Goal: Understand process/instructions: Learn how to perform a task or action

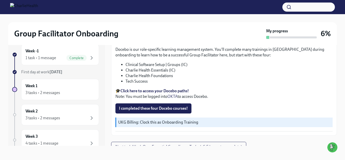
scroll to position [732, 0]
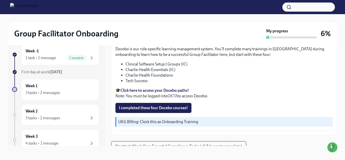
click at [227, 144] on span "Next task : Week One: Essential Compliance Tasks (~6.5 hours to complete)" at bounding box center [179, 146] width 127 height 5
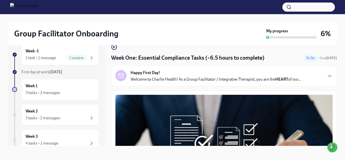
click at [48, 74] on span "First day at work [DATE]" at bounding box center [41, 72] width 41 height 5
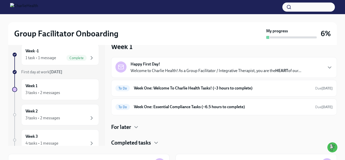
scroll to position [3, 0]
click at [170, 65] on div "Happy First Day! Welcome to Charlie Health! As a Group Facilitator / Integrativ…" at bounding box center [216, 67] width 171 height 12
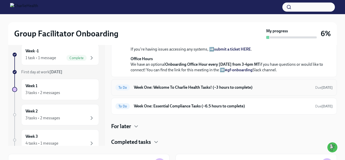
scroll to position [216, 0]
click at [127, 125] on h4 "For later" at bounding box center [121, 127] width 20 height 8
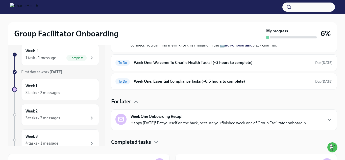
click at [127, 105] on h4 "For later" at bounding box center [121, 102] width 20 height 8
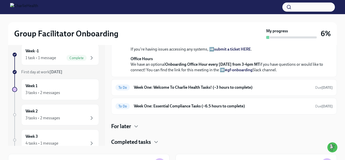
click at [133, 140] on h4 "Completed tasks" at bounding box center [131, 142] width 40 height 8
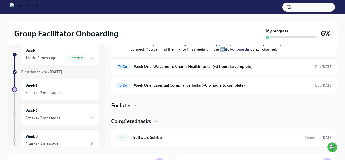
scroll to position [237, 0]
click at [150, 138] on h6 "Software Set-Up" at bounding box center [216, 138] width 167 height 6
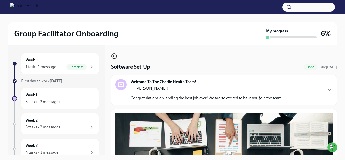
click at [112, 55] on icon "button" at bounding box center [114, 56] width 6 height 6
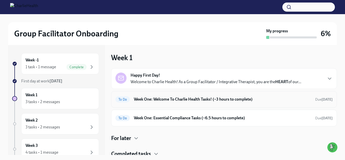
click at [213, 100] on h6 "Week One: Welcome To Charlie Health Tasks! (~3 hours to complete)" at bounding box center [222, 100] width 177 height 6
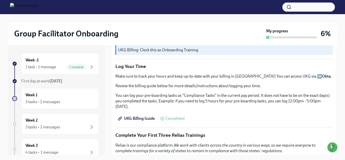
scroll to position [544, 0]
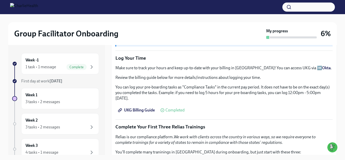
click at [146, 108] on span "UKG Billing Guide" at bounding box center [137, 110] width 36 height 5
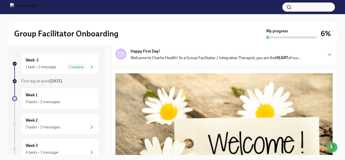
scroll to position [0, 0]
